Goal: Navigation & Orientation: Find specific page/section

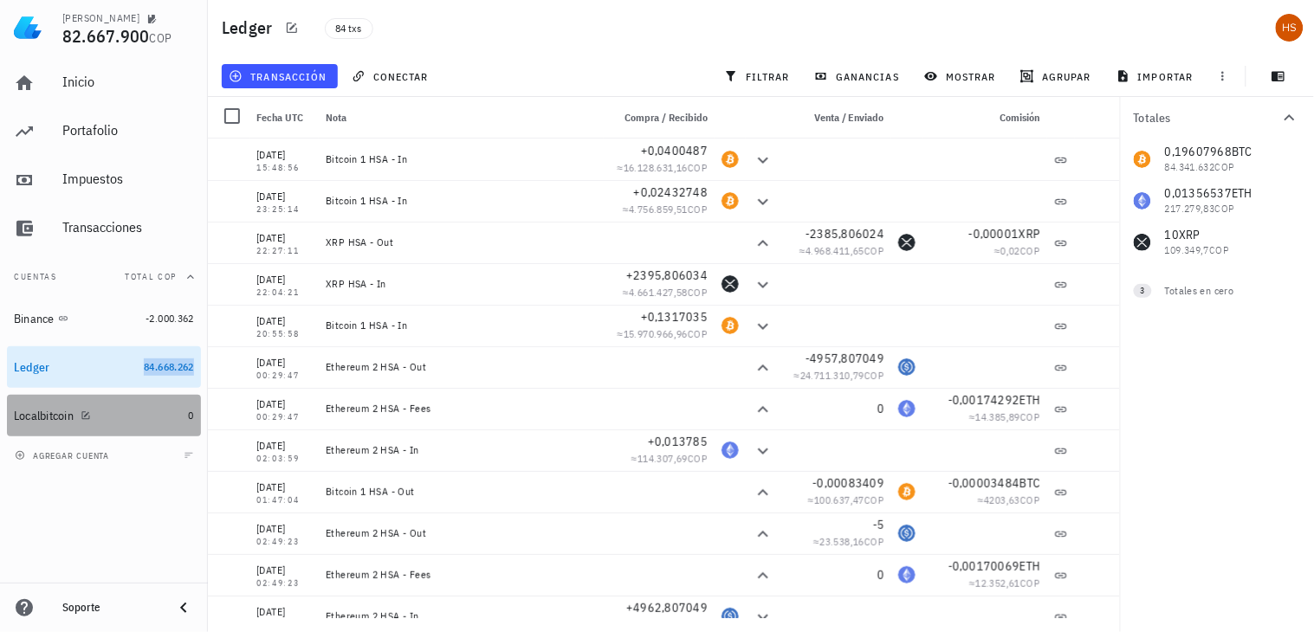
click at [64, 414] on div "Localbitcoin" at bounding box center [44, 416] width 60 height 15
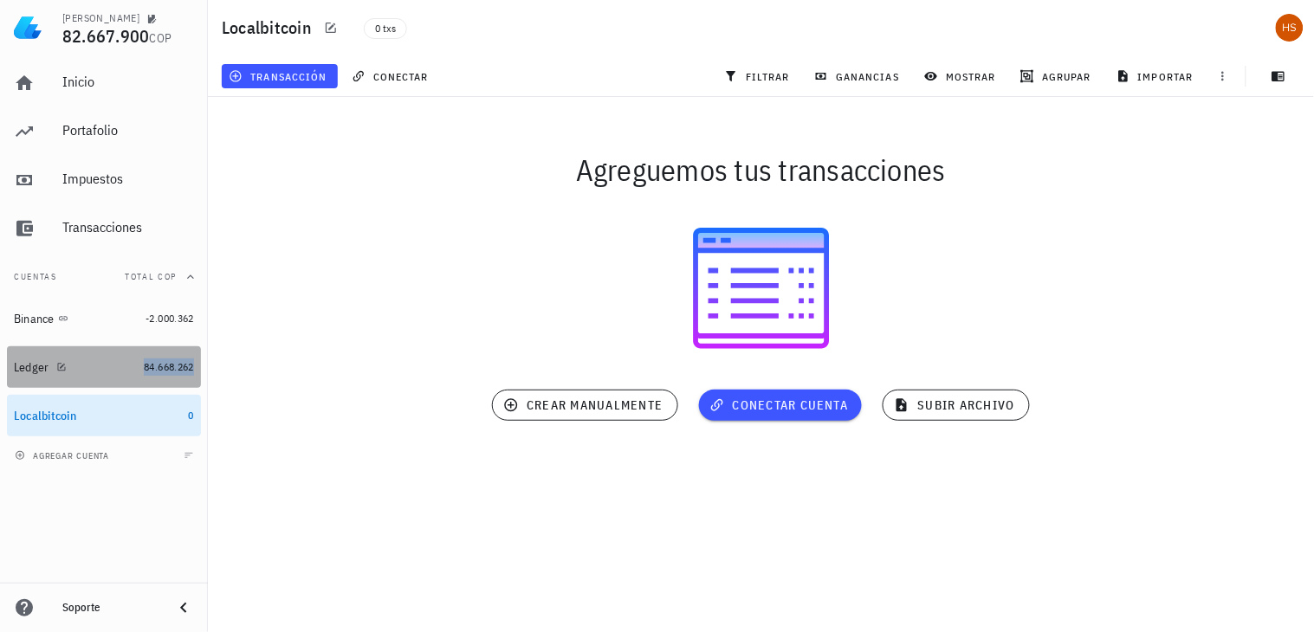
click at [45, 369] on div "Ledger" at bounding box center [32, 367] width 36 height 15
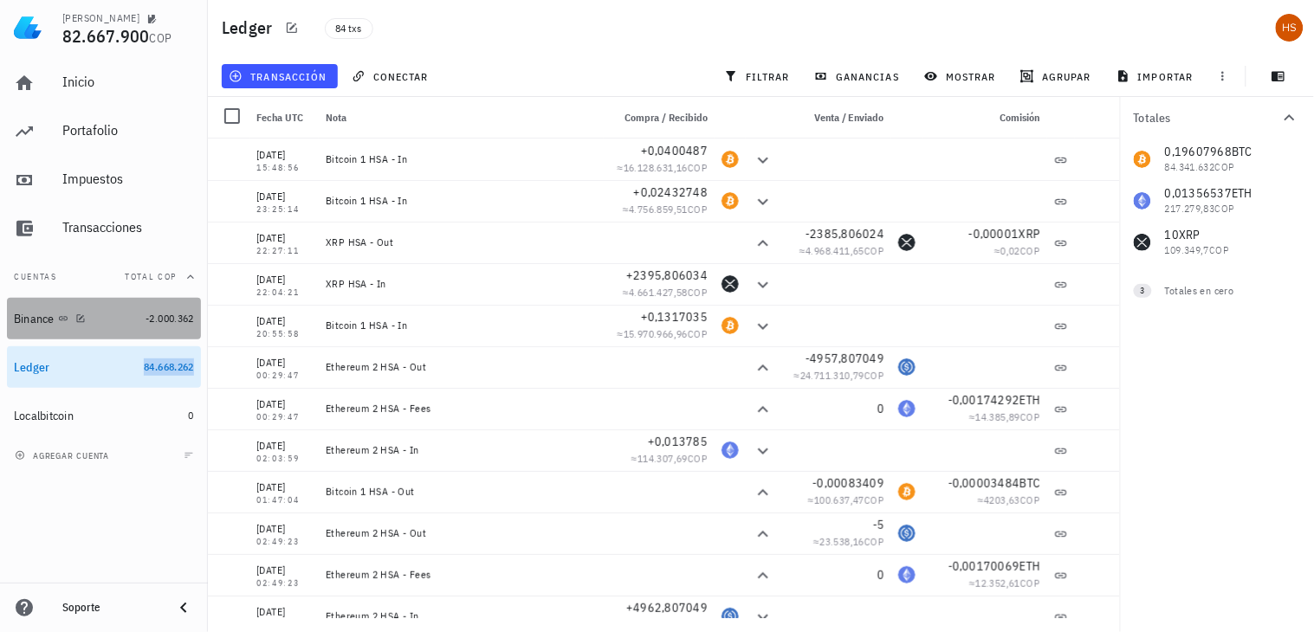
click at [19, 321] on div "Binance" at bounding box center [34, 319] width 41 height 15
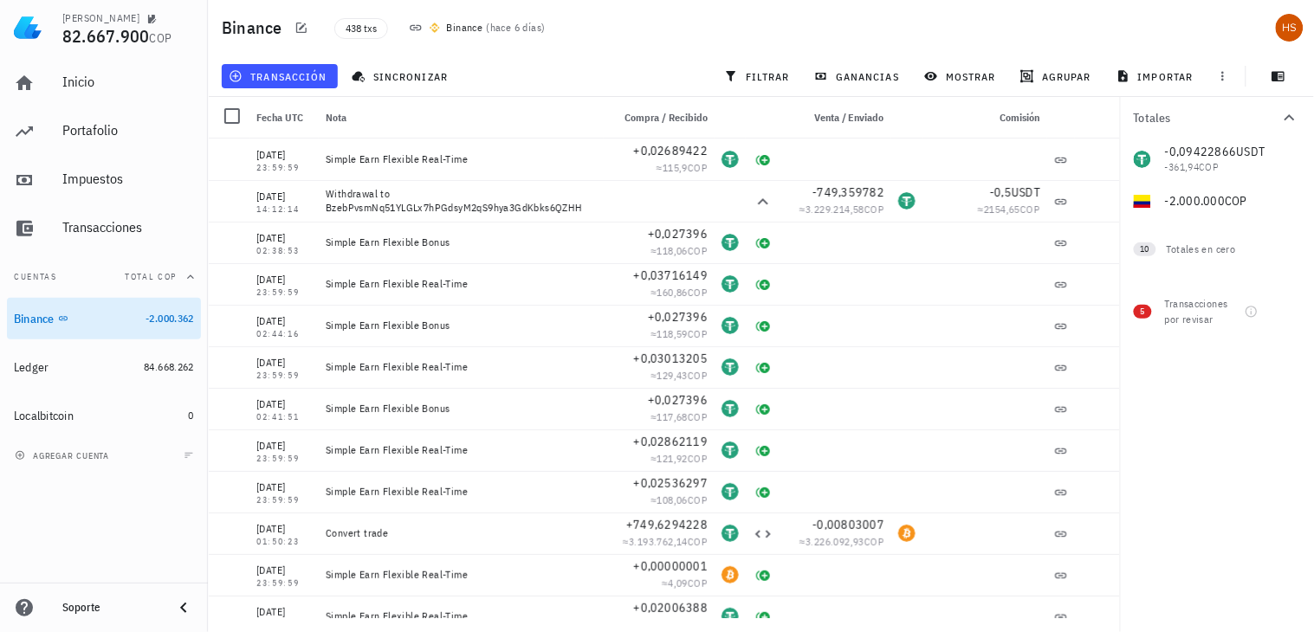
click at [852, 36] on div "438 txs Binance ( hace 6 [PERSON_NAME] )" at bounding box center [621, 27] width 594 height 43
click at [1280, 27] on div "avatar" at bounding box center [1290, 28] width 28 height 28
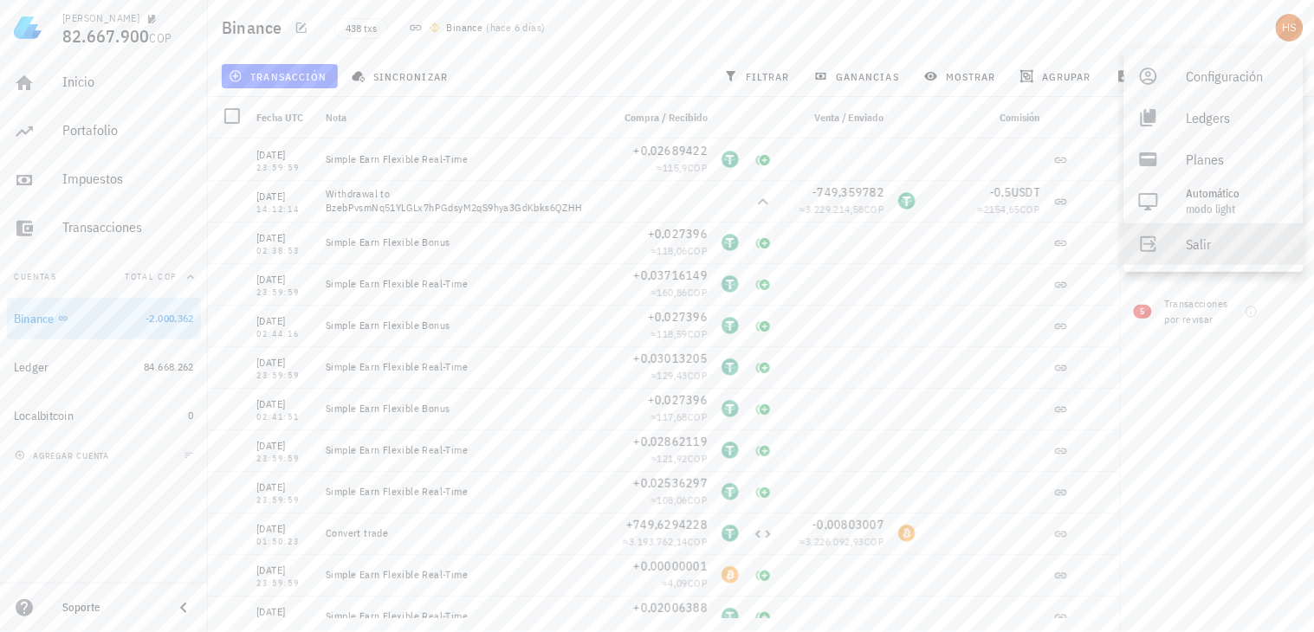
click at [1218, 252] on div "Salir" at bounding box center [1238, 244] width 103 height 35
